Goal: Transaction & Acquisition: Purchase product/service

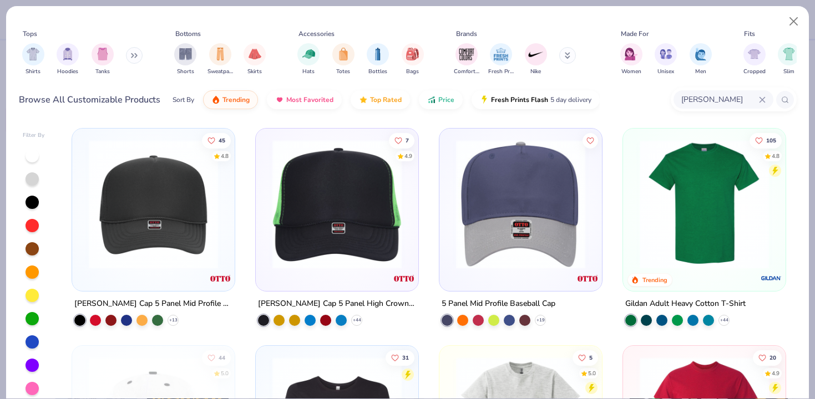
scroll to position [3, 0]
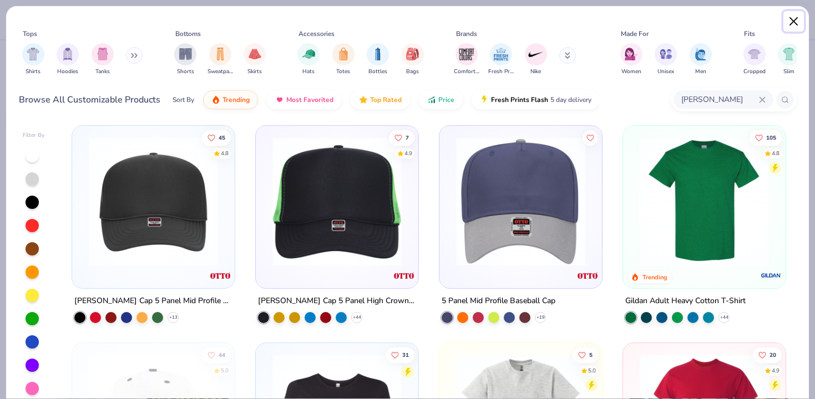
click at [798, 24] on button "Close" at bounding box center [793, 21] width 21 height 21
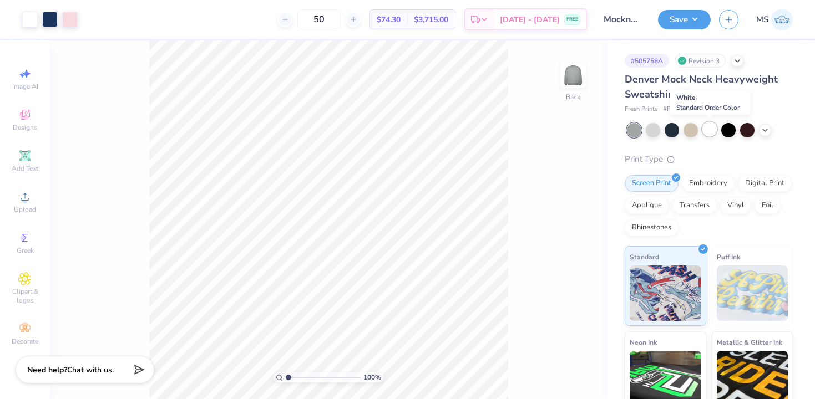
click at [713, 130] on div at bounding box center [709, 129] width 14 height 14
click at [32, 21] on div at bounding box center [30, 19] width 16 height 16
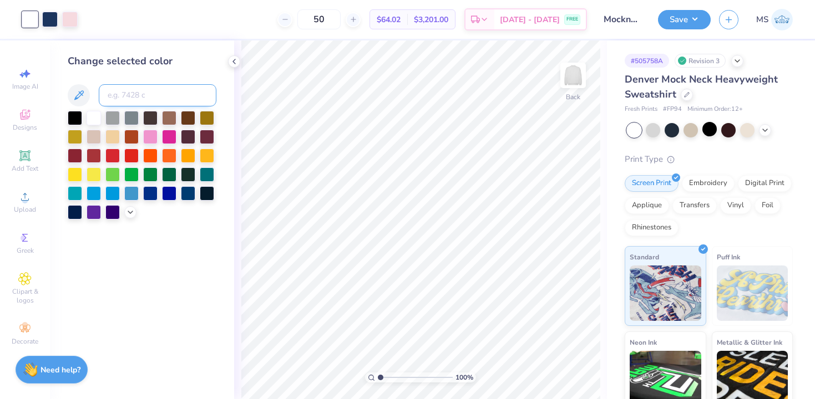
click at [131, 93] on input at bounding box center [158, 95] width 118 height 22
type input "705"
click at [130, 212] on icon at bounding box center [130, 211] width 9 height 9
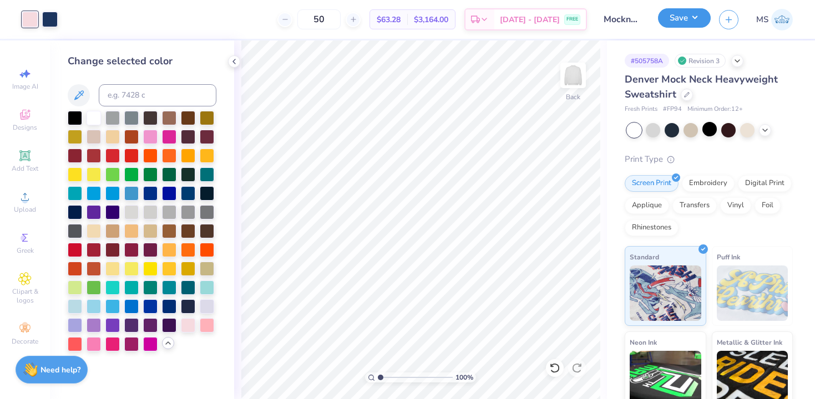
click at [672, 24] on button "Save" at bounding box center [684, 17] width 53 height 19
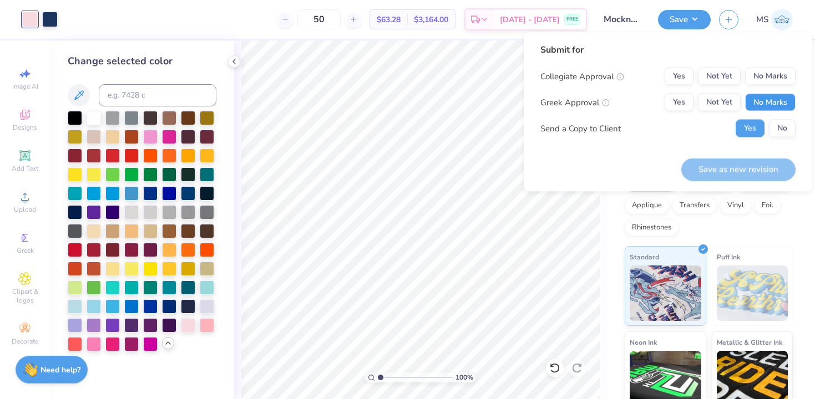
click at [765, 101] on button "No Marks" at bounding box center [770, 103] width 50 height 18
click at [686, 102] on button "Yes" at bounding box center [679, 103] width 29 height 18
click at [761, 74] on button "No Marks" at bounding box center [770, 77] width 50 height 18
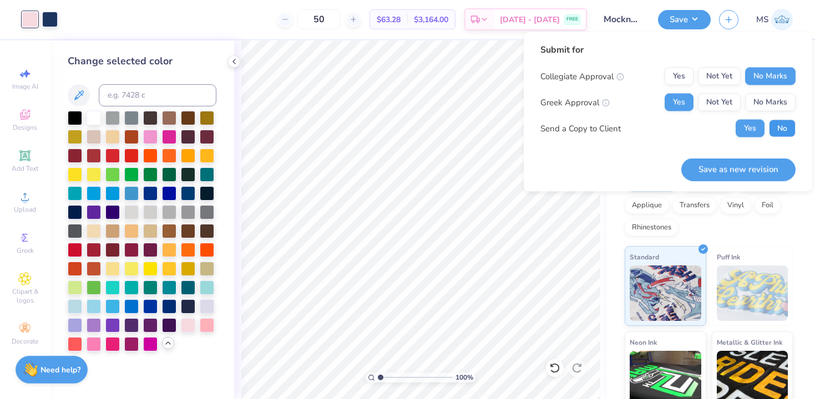
click at [783, 128] on button "No" at bounding box center [782, 129] width 27 height 18
click at [760, 168] on button "Save as new revision" at bounding box center [738, 169] width 114 height 23
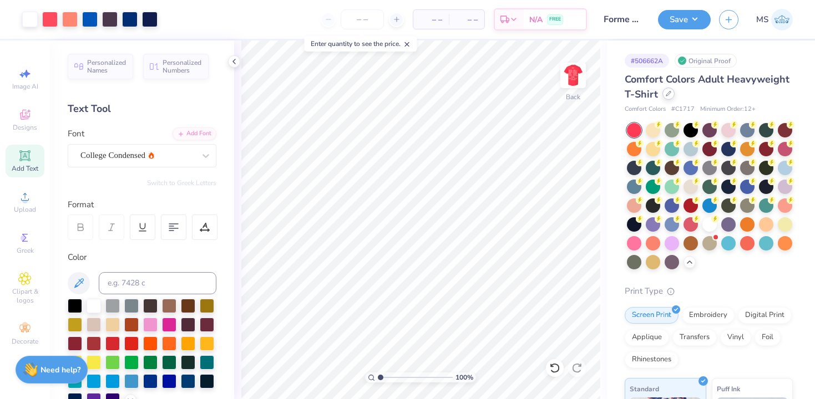
click at [668, 94] on icon at bounding box center [669, 94] width 6 height 6
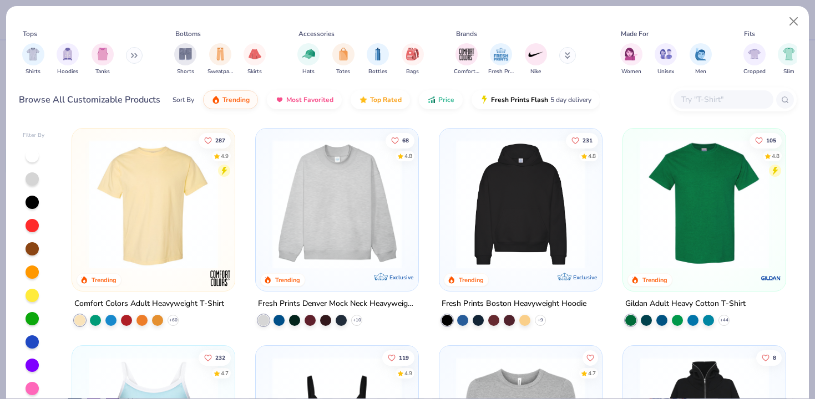
click at [697, 105] on input "text" at bounding box center [722, 99] width 85 height 13
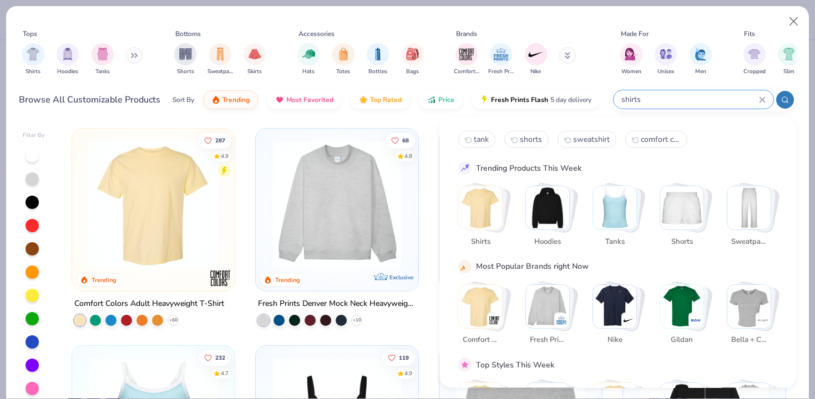
type input "shirts"
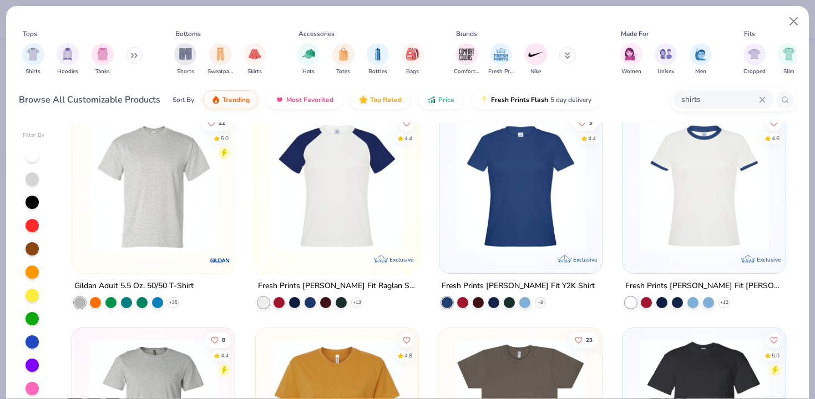
scroll to position [668, 0]
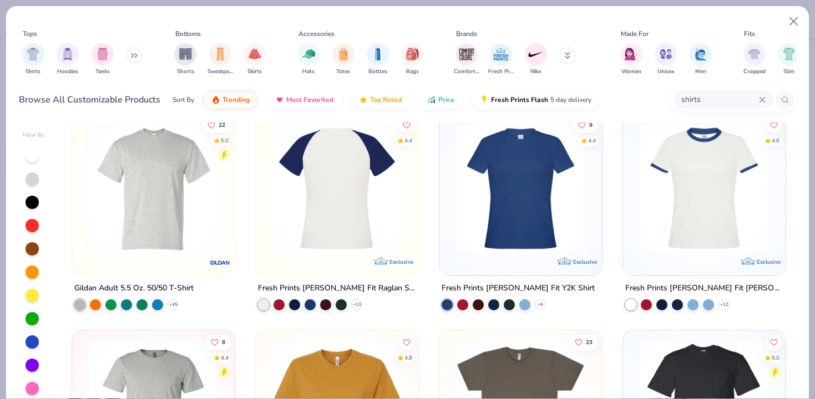
click at [267, 207] on img at bounding box center [196, 188] width 140 height 129
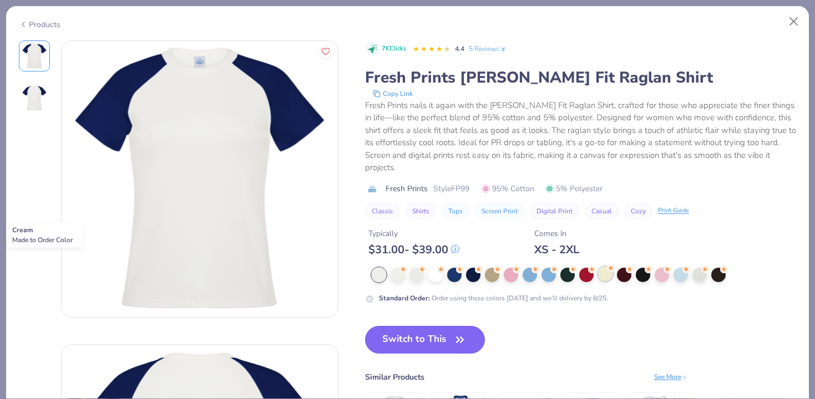
click at [604, 267] on div at bounding box center [605, 274] width 14 height 14
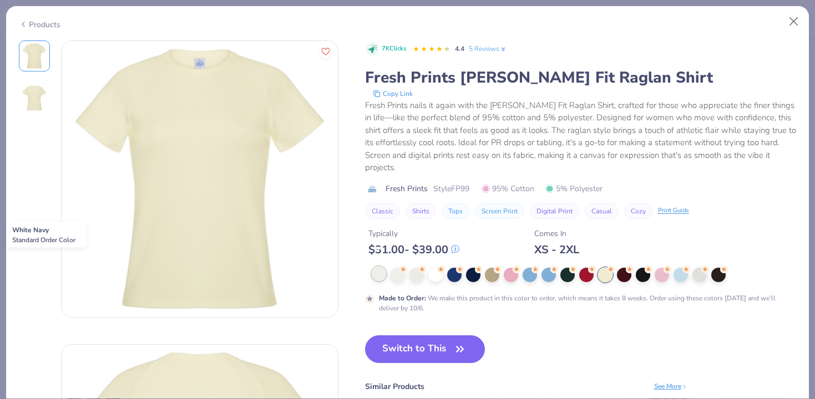
click at [382, 267] on div at bounding box center [379, 274] width 14 height 14
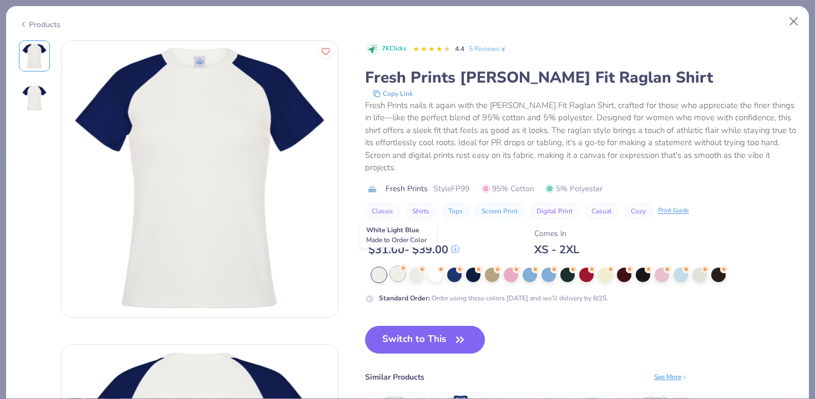
click at [397, 267] on div at bounding box center [398, 274] width 14 height 14
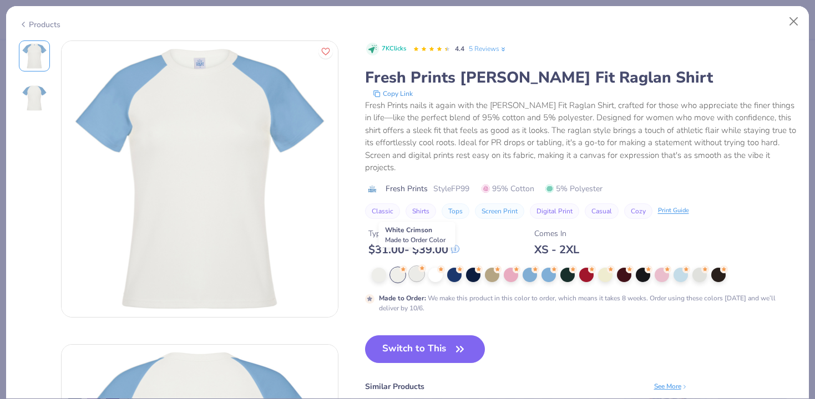
click at [413, 267] on div at bounding box center [416, 274] width 14 height 14
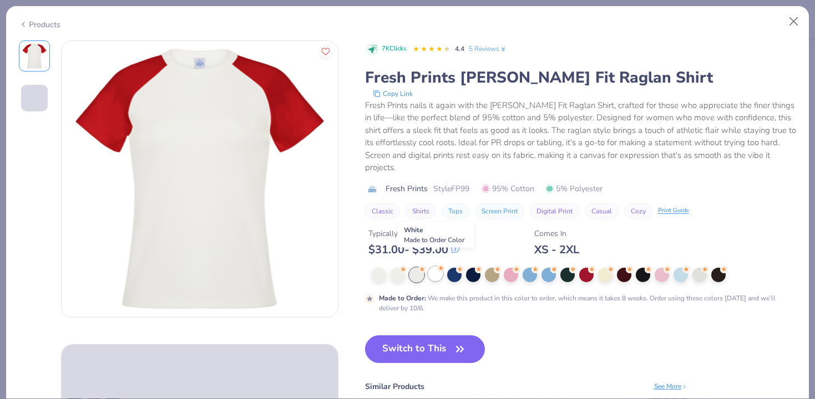
click at [438, 267] on div at bounding box center [435, 274] width 14 height 14
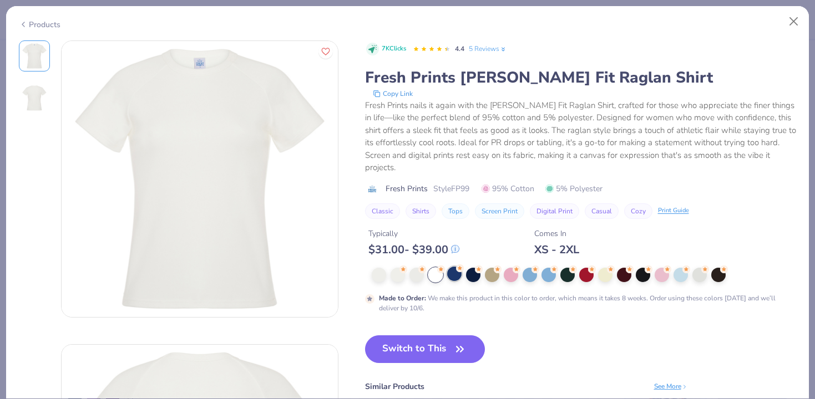
click at [453, 267] on div at bounding box center [454, 274] width 14 height 14
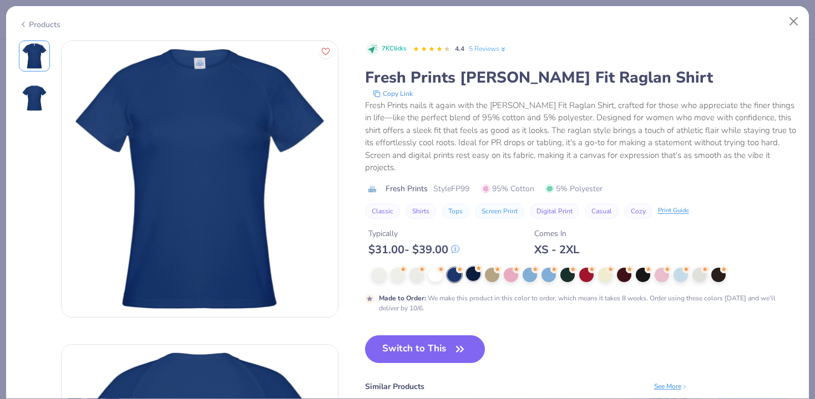
click at [470, 267] on div at bounding box center [473, 274] width 14 height 14
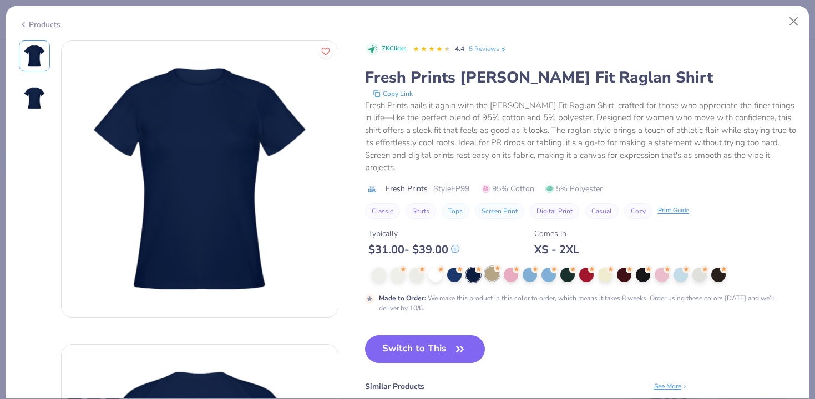
click at [487, 267] on div at bounding box center [492, 274] width 14 height 14
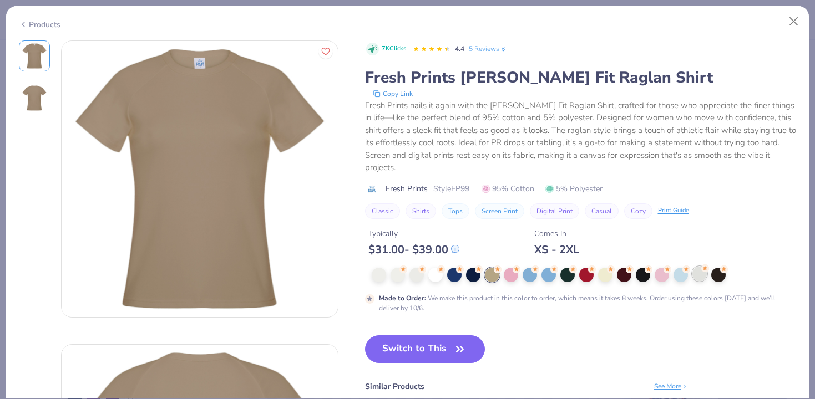
click at [697, 267] on div at bounding box center [699, 274] width 14 height 14
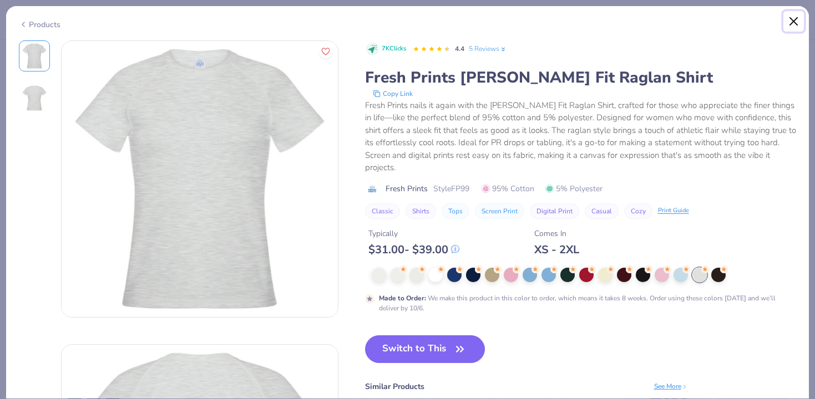
click at [796, 22] on button "Close" at bounding box center [793, 21] width 21 height 21
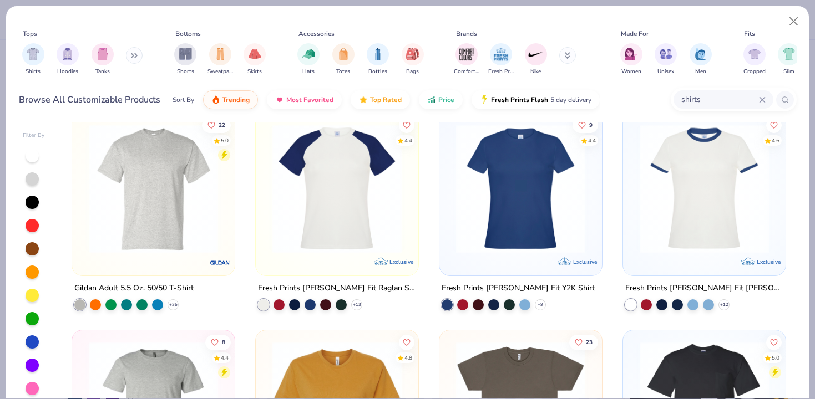
click at [670, 209] on img at bounding box center [704, 188] width 140 height 129
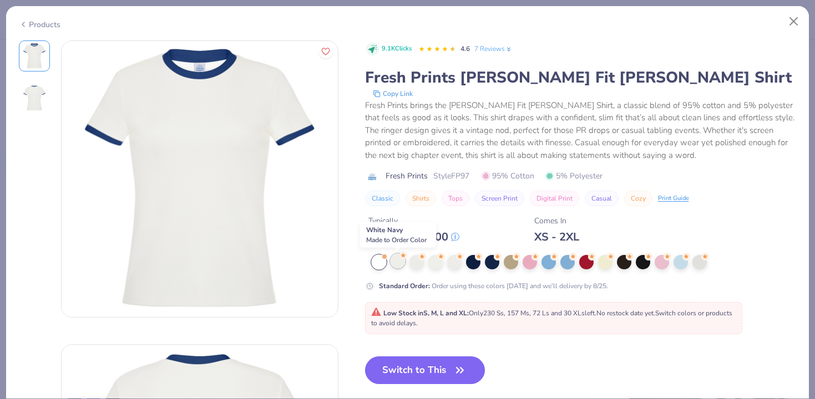
click at [398, 263] on div at bounding box center [398, 261] width 14 height 14
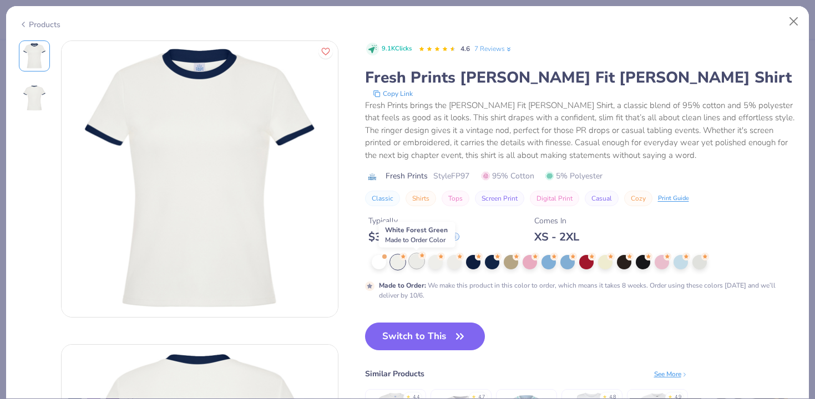
click at [415, 263] on div at bounding box center [416, 261] width 14 height 14
click at [431, 262] on div at bounding box center [435, 261] width 14 height 14
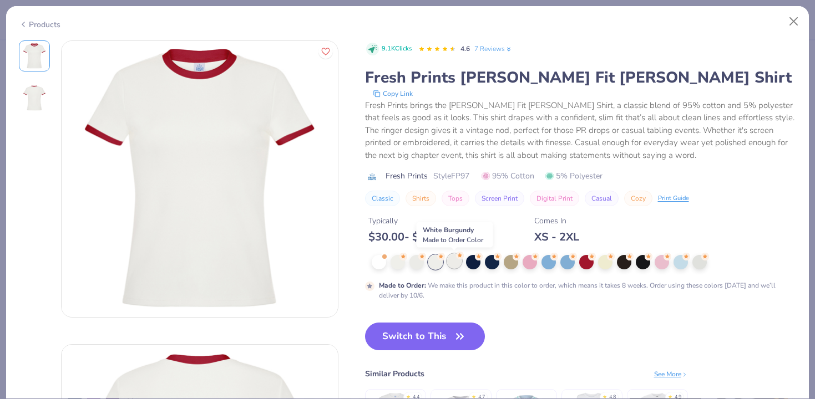
click at [452, 263] on div at bounding box center [454, 261] width 14 height 14
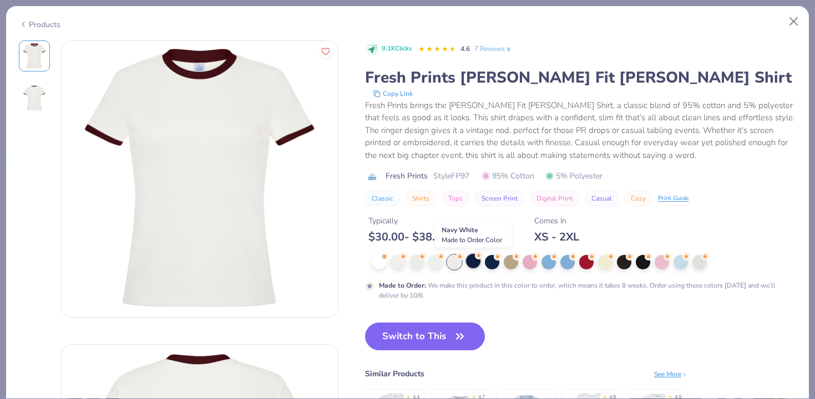
click at [474, 263] on div at bounding box center [473, 261] width 14 height 14
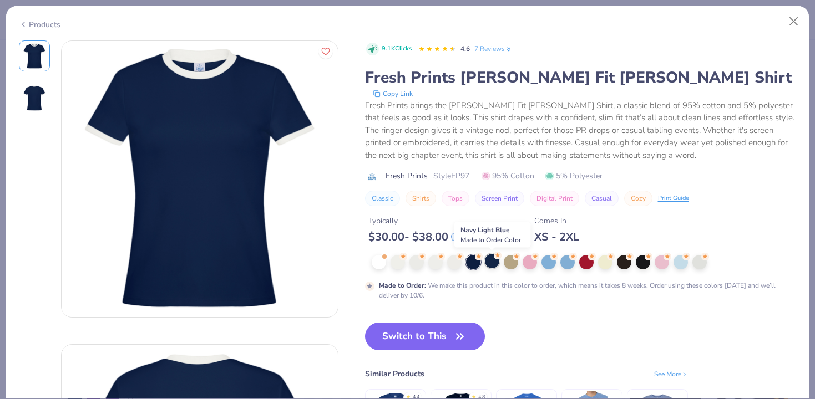
click at [486, 265] on div at bounding box center [492, 261] width 14 height 14
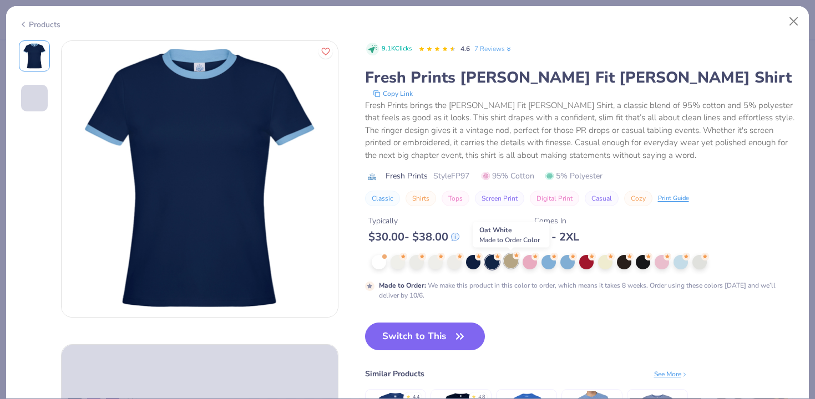
click at [512, 265] on div at bounding box center [511, 261] width 14 height 14
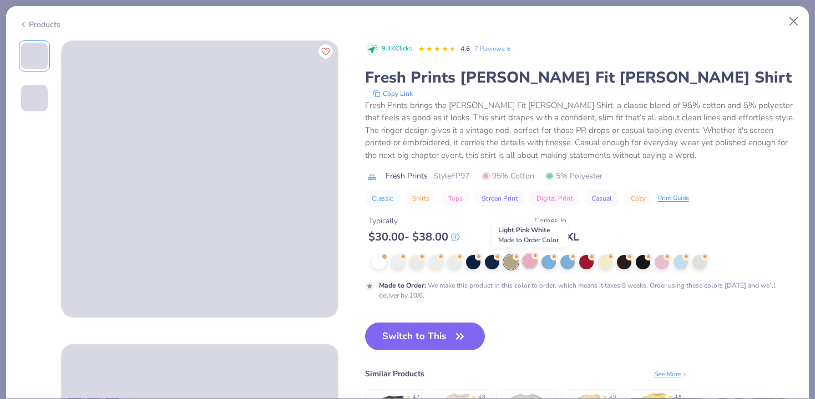
click at [528, 266] on div at bounding box center [530, 261] width 14 height 14
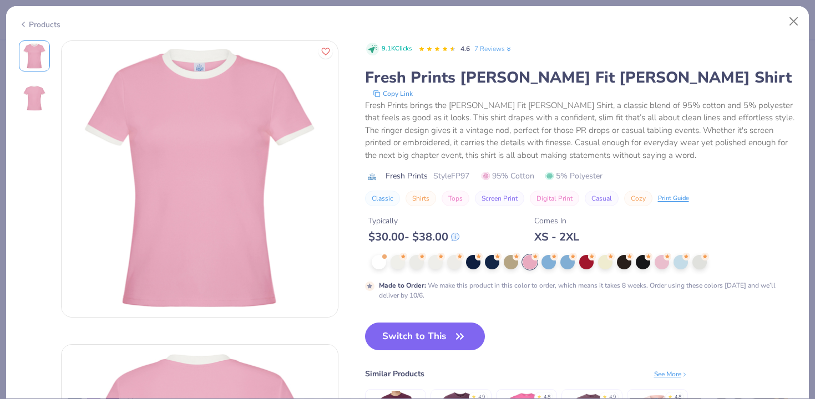
click at [540, 267] on div at bounding box center [584, 262] width 425 height 14
click at [544, 266] on div at bounding box center [548, 261] width 14 height 14
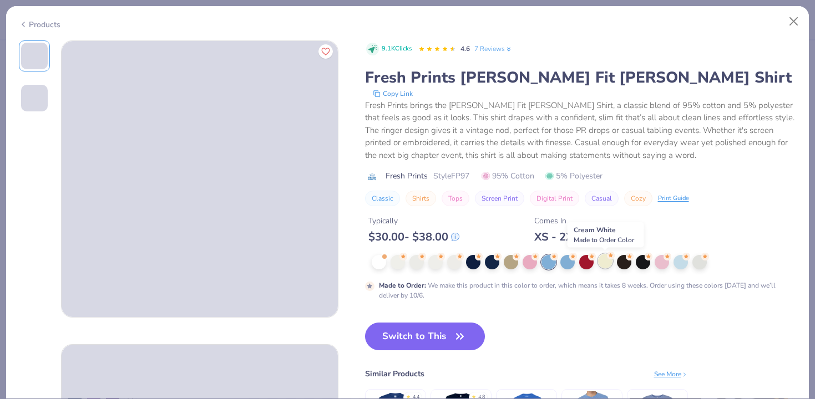
click at [601, 260] on div at bounding box center [605, 261] width 14 height 14
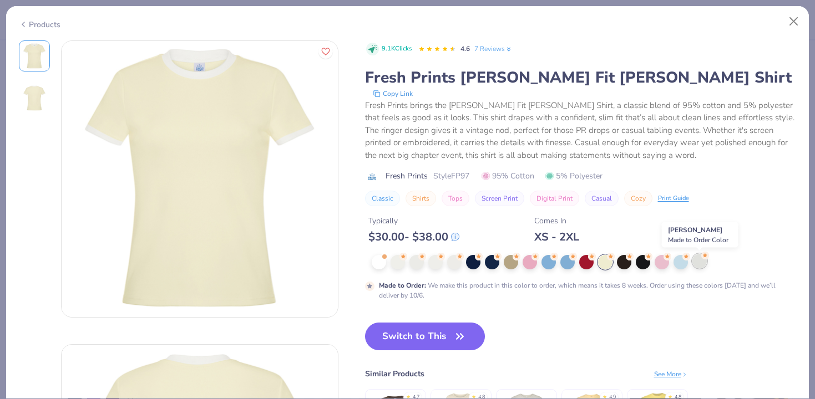
click at [692, 265] on div at bounding box center [699, 261] width 14 height 14
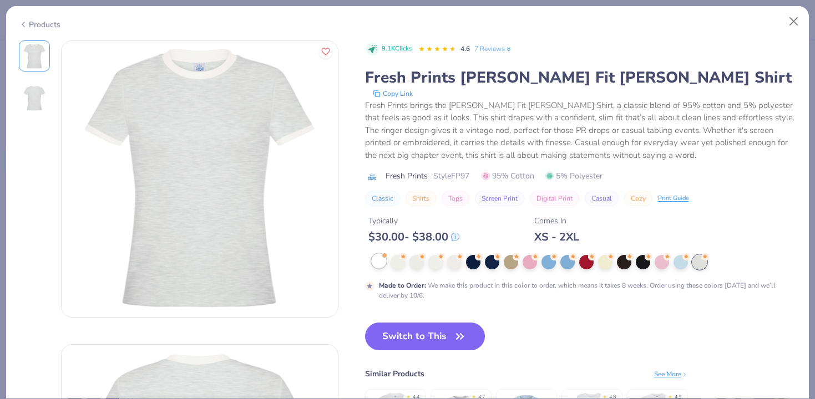
click at [376, 263] on div at bounding box center [379, 261] width 14 height 14
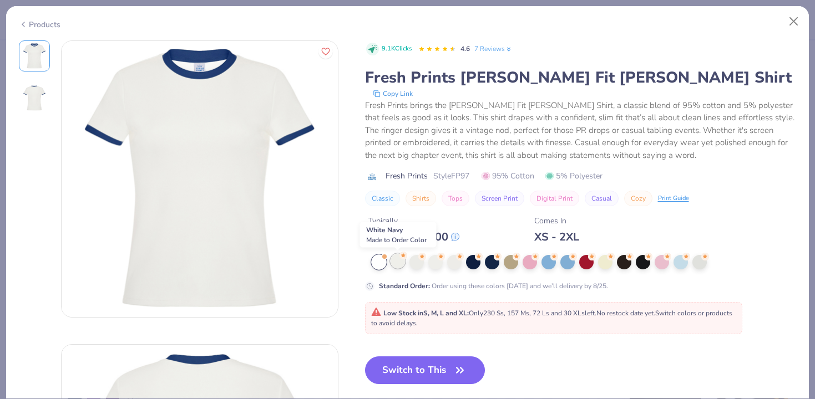
click at [398, 265] on div at bounding box center [398, 261] width 14 height 14
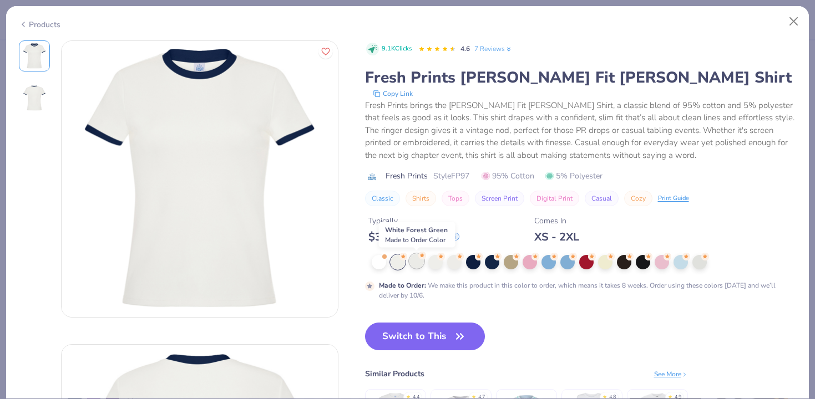
click at [411, 263] on div at bounding box center [416, 261] width 14 height 14
click at [449, 262] on div at bounding box center [454, 261] width 14 height 14
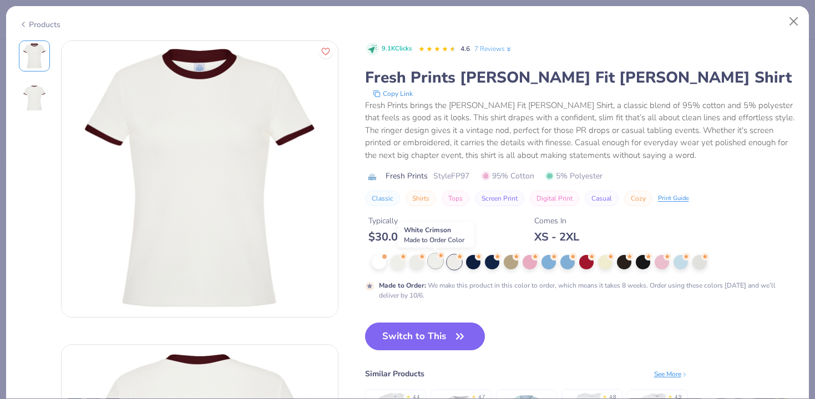
click at [437, 266] on div at bounding box center [435, 261] width 14 height 14
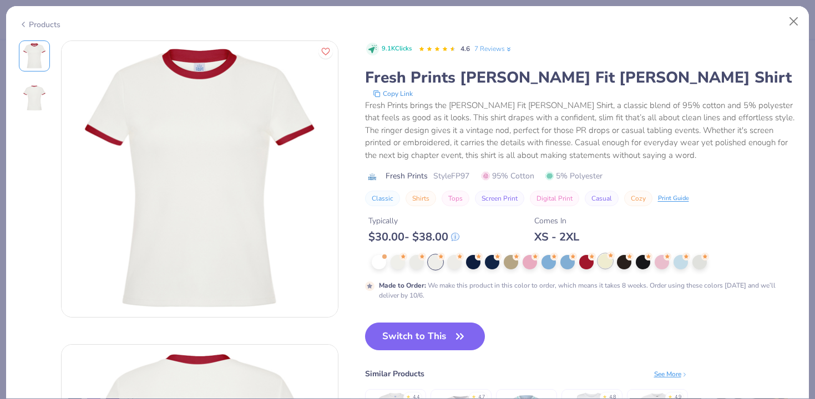
click at [608, 262] on div at bounding box center [605, 261] width 14 height 14
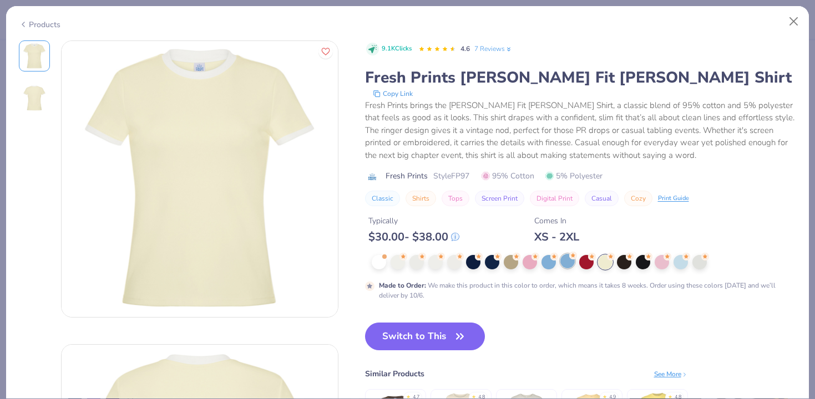
click at [570, 261] on div at bounding box center [567, 261] width 14 height 14
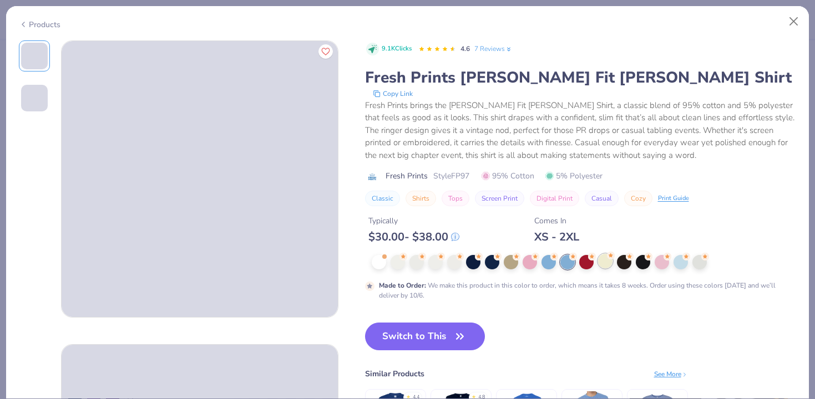
click at [608, 266] on div at bounding box center [605, 261] width 14 height 14
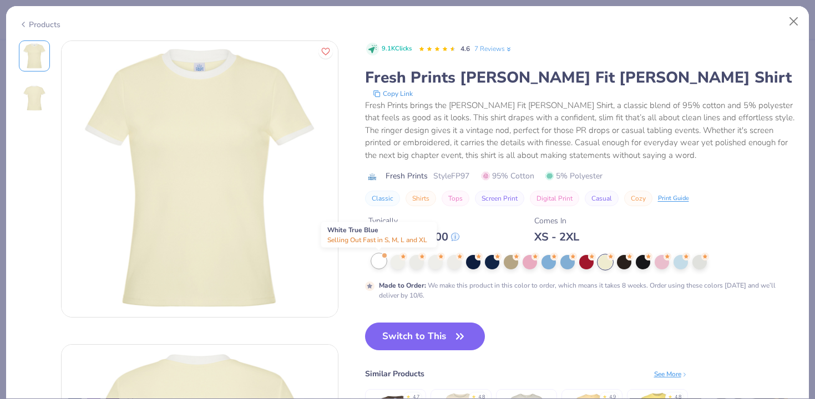
click at [375, 261] on div at bounding box center [379, 261] width 14 height 14
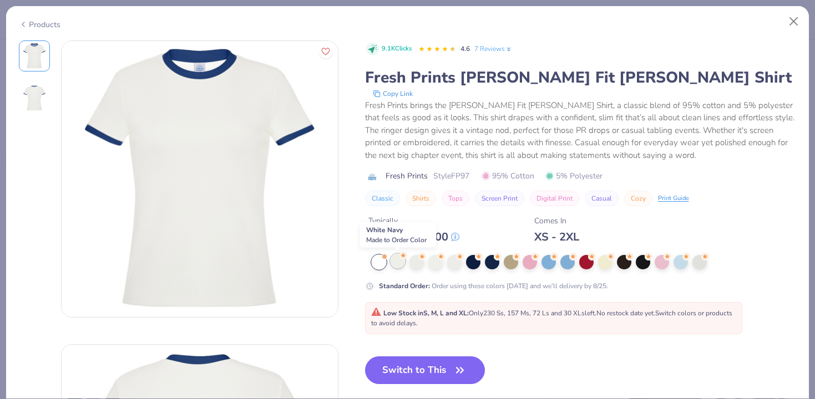
click at [394, 263] on div at bounding box center [398, 261] width 14 height 14
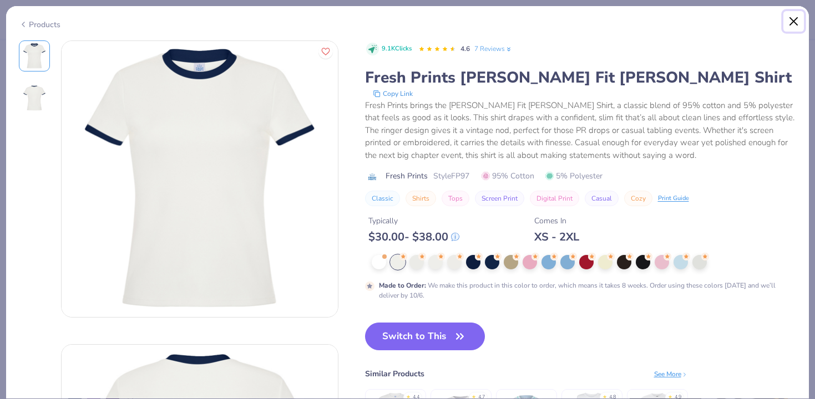
click at [797, 18] on button "Close" at bounding box center [793, 21] width 21 height 21
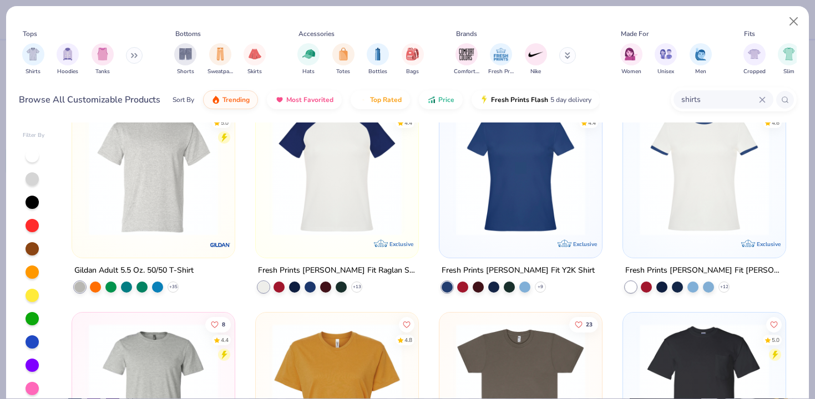
scroll to position [629, 0]
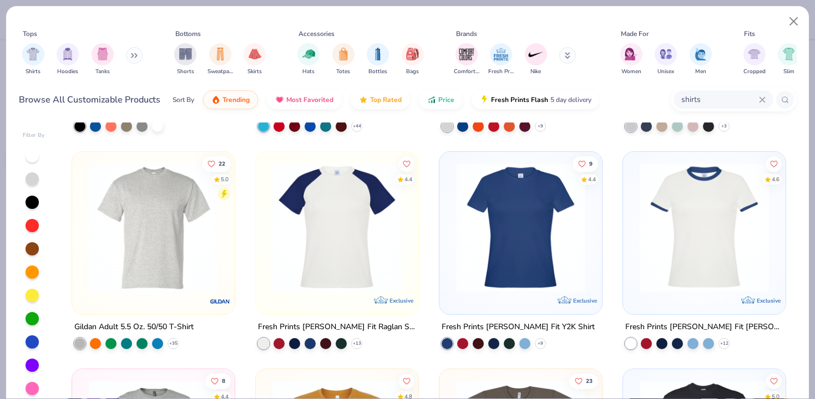
click at [726, 215] on img at bounding box center [704, 227] width 140 height 129
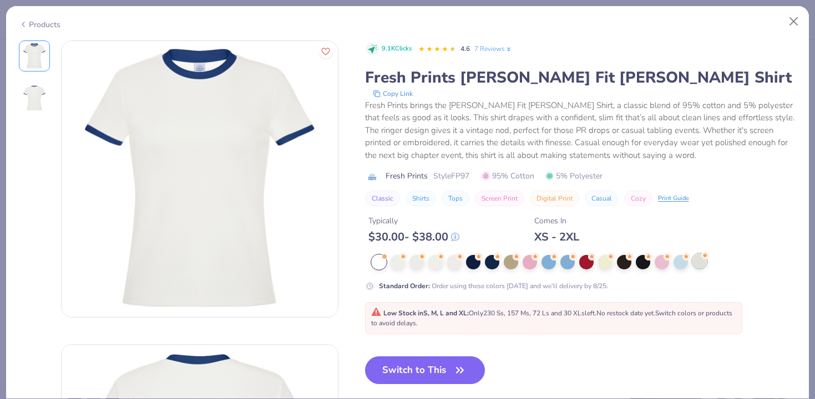
click at [700, 261] on div at bounding box center [699, 261] width 14 height 14
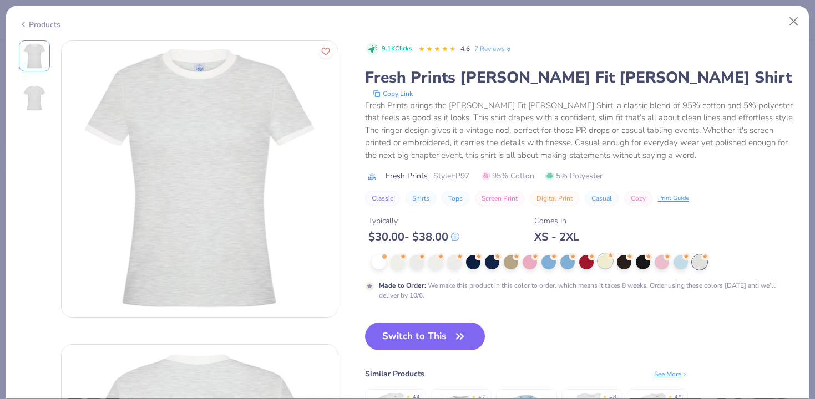
click at [601, 265] on div at bounding box center [605, 261] width 14 height 14
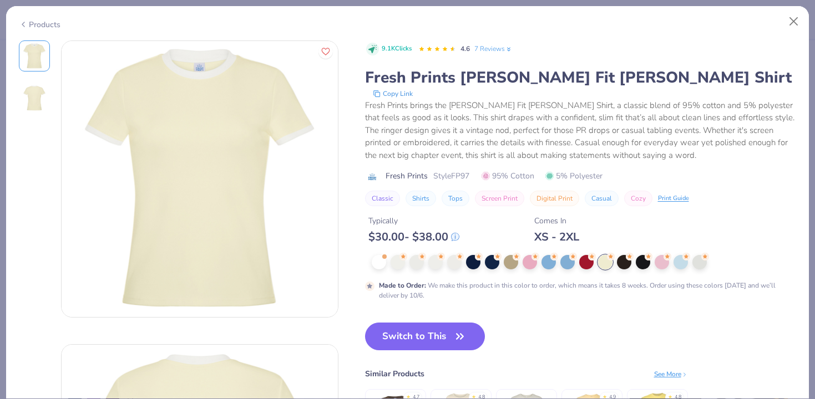
click at [806, 18] on div "Products" at bounding box center [407, 20] width 803 height 29
click at [791, 23] on button "Close" at bounding box center [793, 21] width 21 height 21
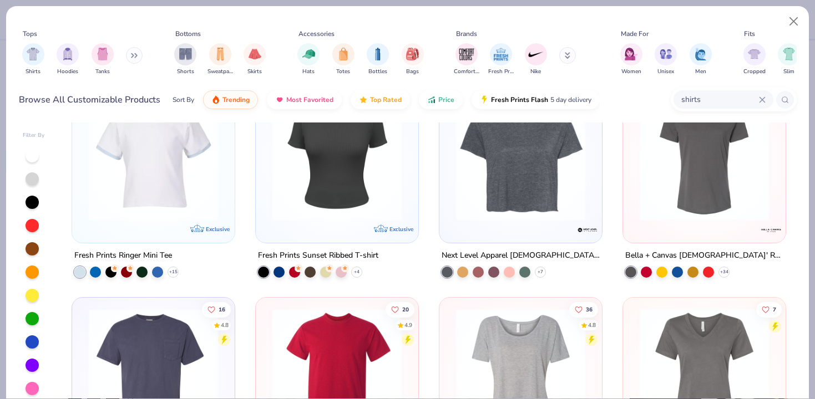
scroll to position [1134, 0]
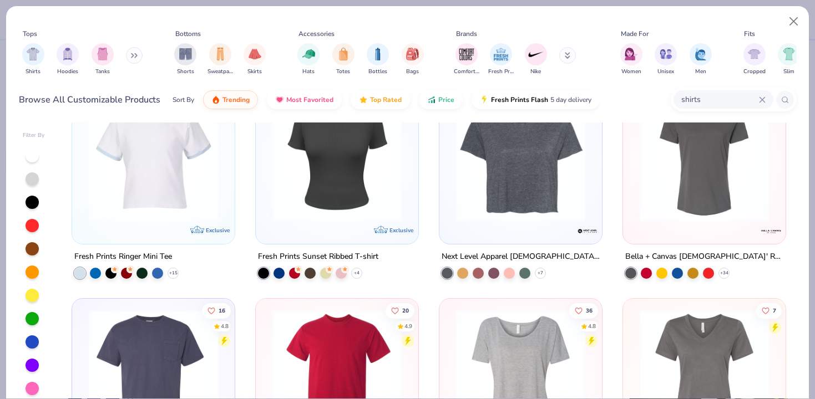
click at [210, 198] on img at bounding box center [153, 157] width 140 height 129
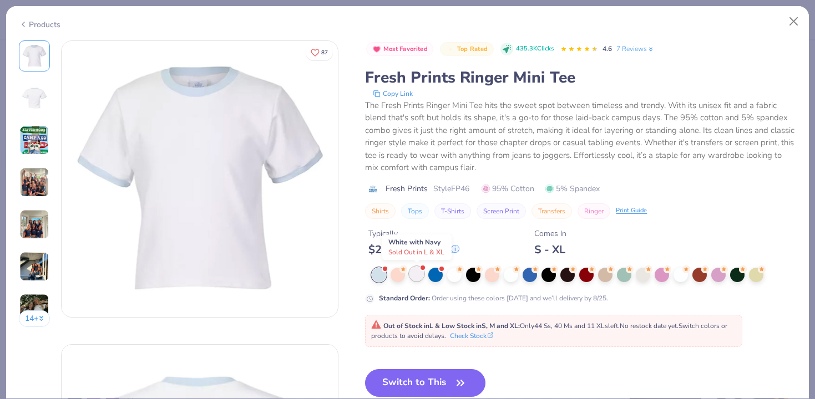
click at [414, 277] on div at bounding box center [416, 274] width 14 height 14
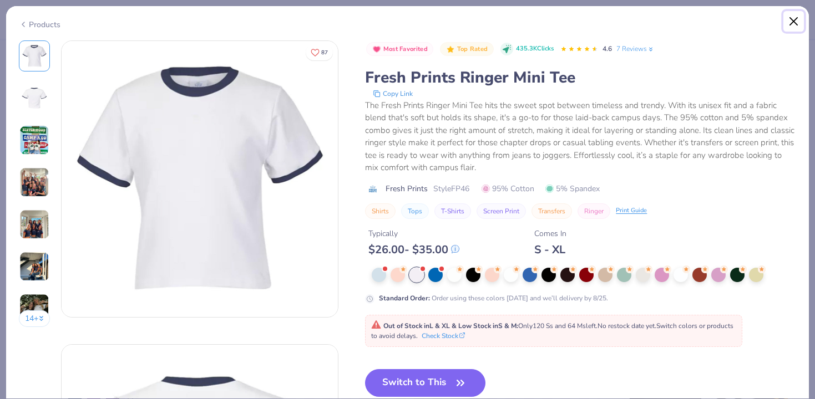
click at [796, 23] on button "Close" at bounding box center [793, 21] width 21 height 21
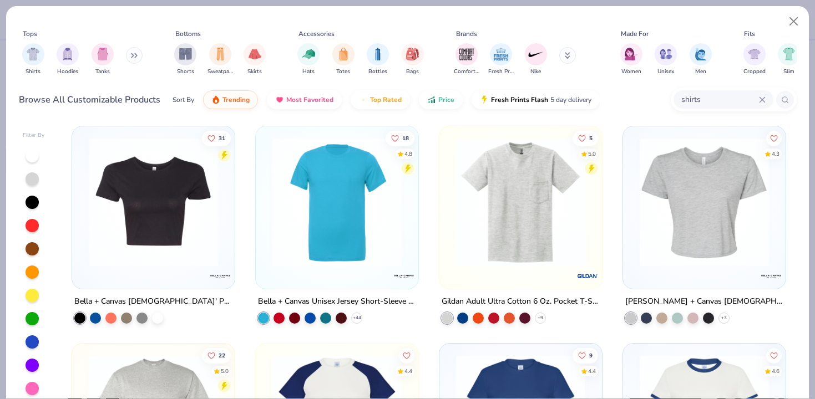
scroll to position [516, 0]
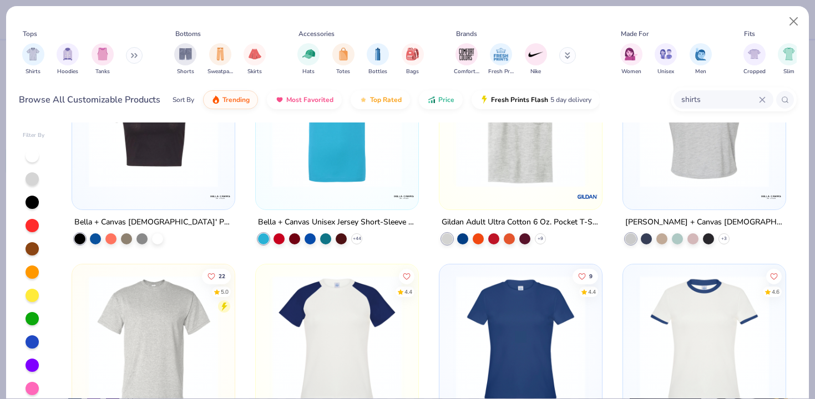
click at [698, 297] on img at bounding box center [704, 340] width 140 height 129
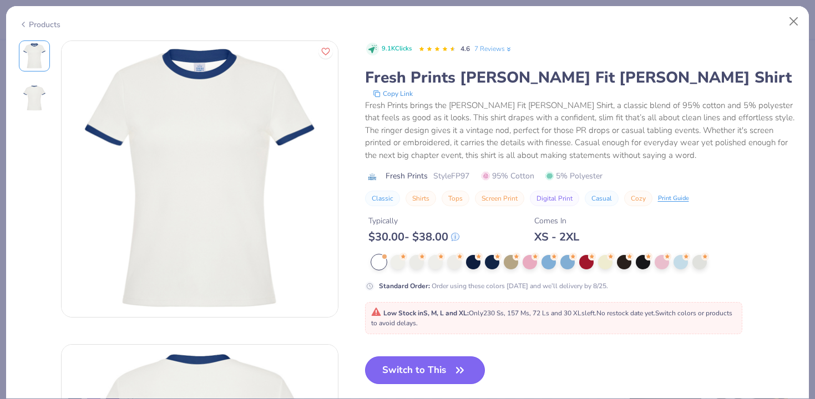
click at [457, 371] on icon "button" at bounding box center [460, 371] width 16 height 16
click at [790, 19] on button "Close" at bounding box center [793, 21] width 21 height 21
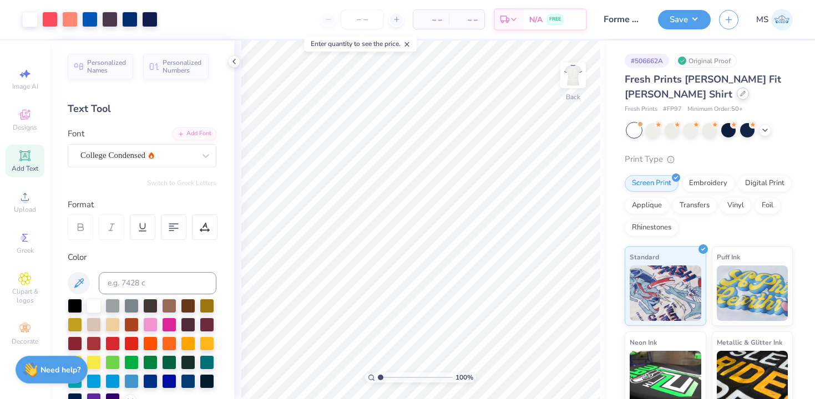
click at [737, 98] on div at bounding box center [743, 94] width 12 height 12
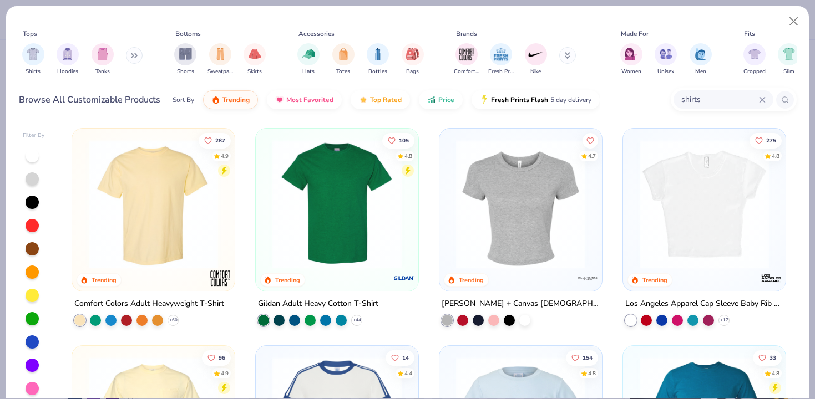
click at [173, 202] on img at bounding box center [153, 204] width 140 height 129
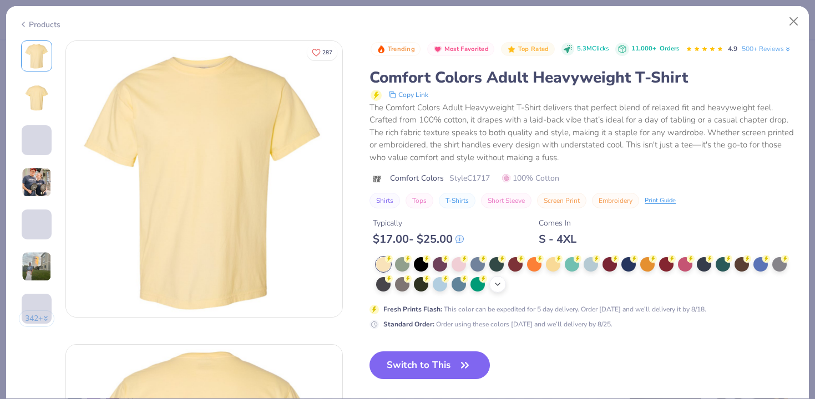
click at [501, 287] on icon at bounding box center [497, 284] width 9 height 9
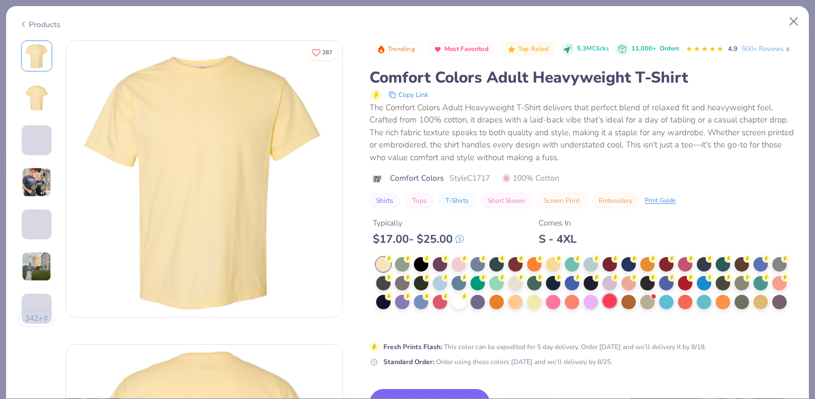
click at [610, 303] on div at bounding box center [609, 301] width 14 height 14
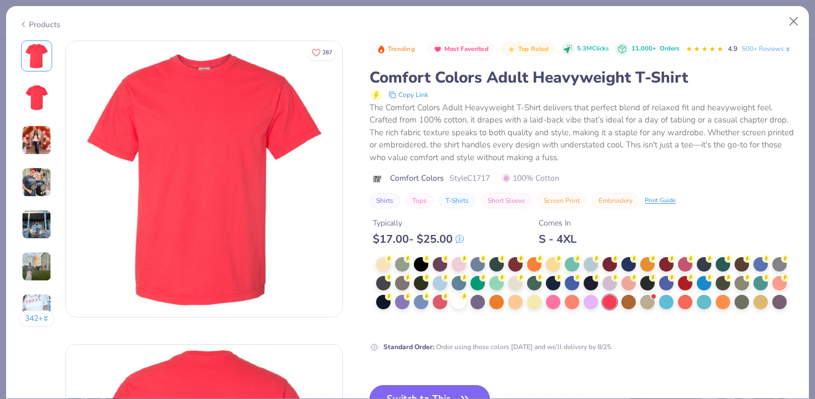
click at [473, 389] on button "Switch to This" at bounding box center [429, 400] width 120 height 28
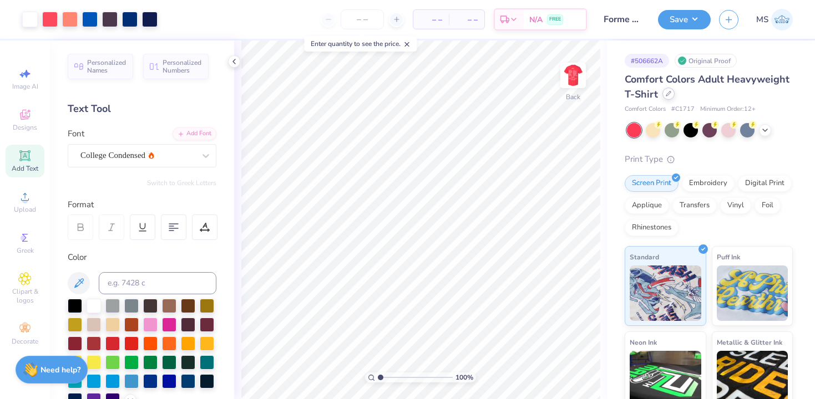
click at [666, 96] on icon at bounding box center [669, 94] width 6 height 6
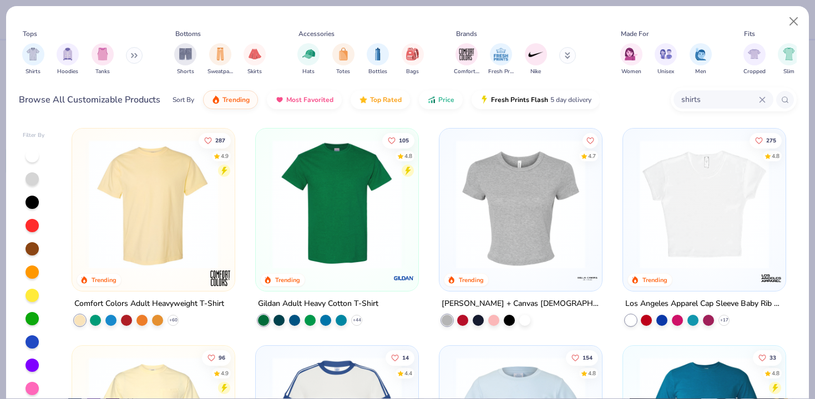
click at [704, 99] on input "shirts" at bounding box center [719, 99] width 79 height 13
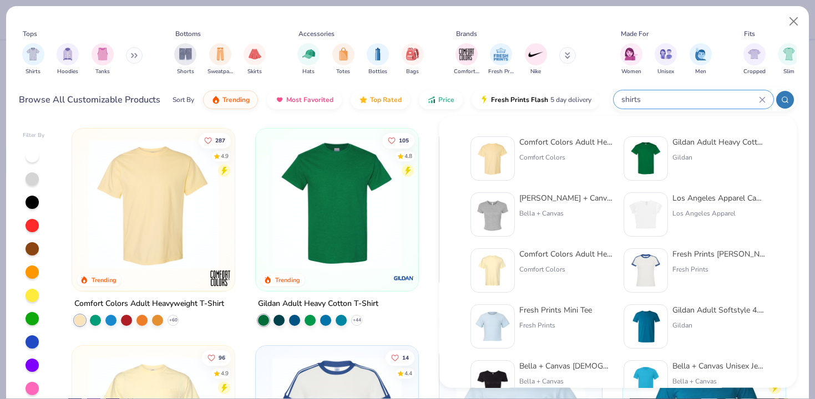
click at [704, 99] on input "shirts" at bounding box center [689, 99] width 139 height 13
type input "s"
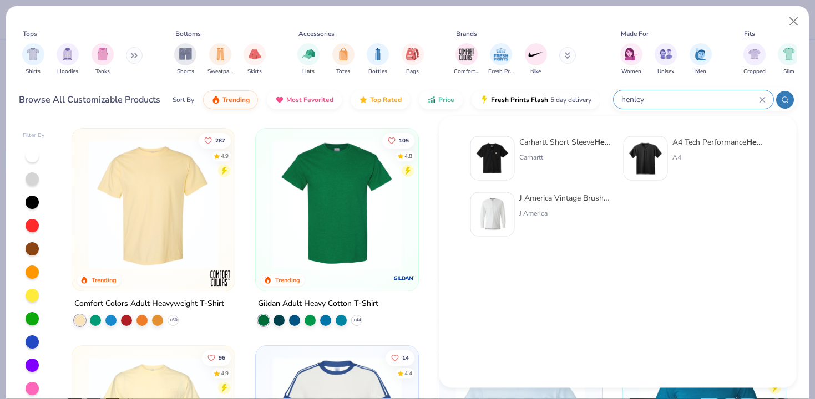
type input "henley"
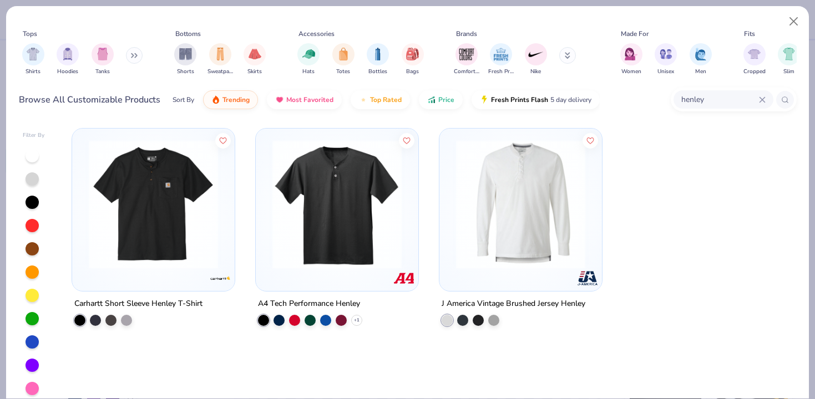
click at [395, 214] on img at bounding box center [337, 204] width 140 height 129
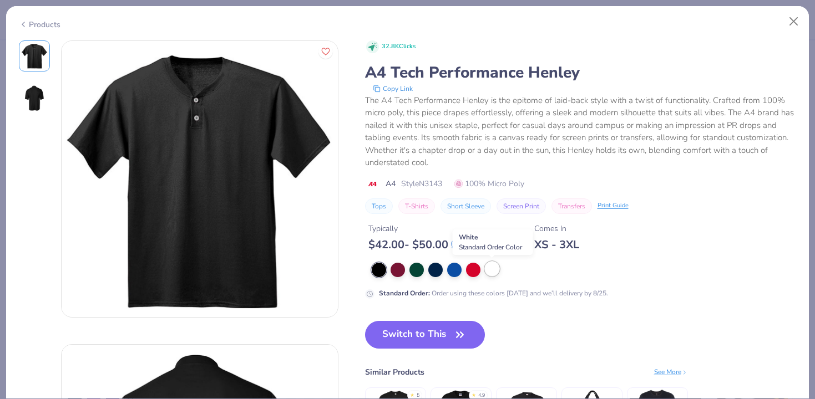
click at [491, 275] on div at bounding box center [492, 269] width 14 height 14
